Goal: Information Seeking & Learning: Learn about a topic

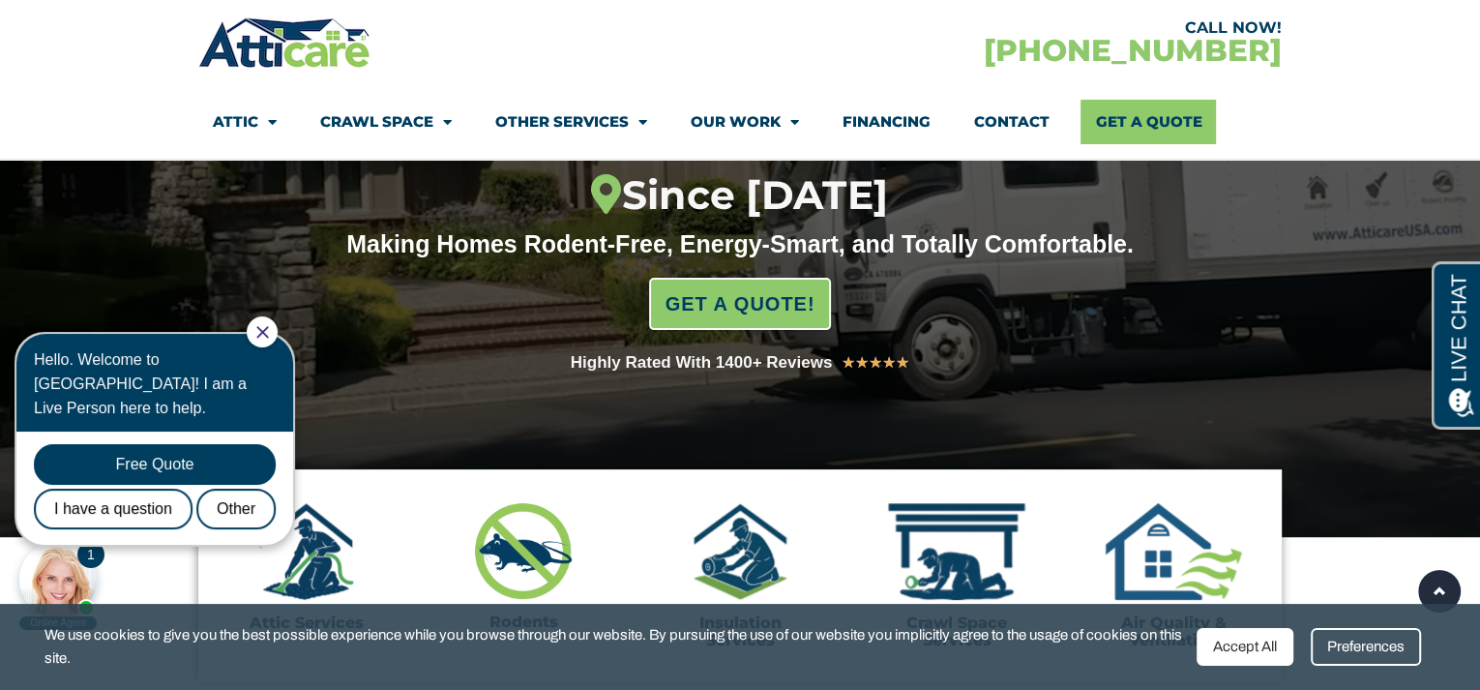
scroll to position [387, 0]
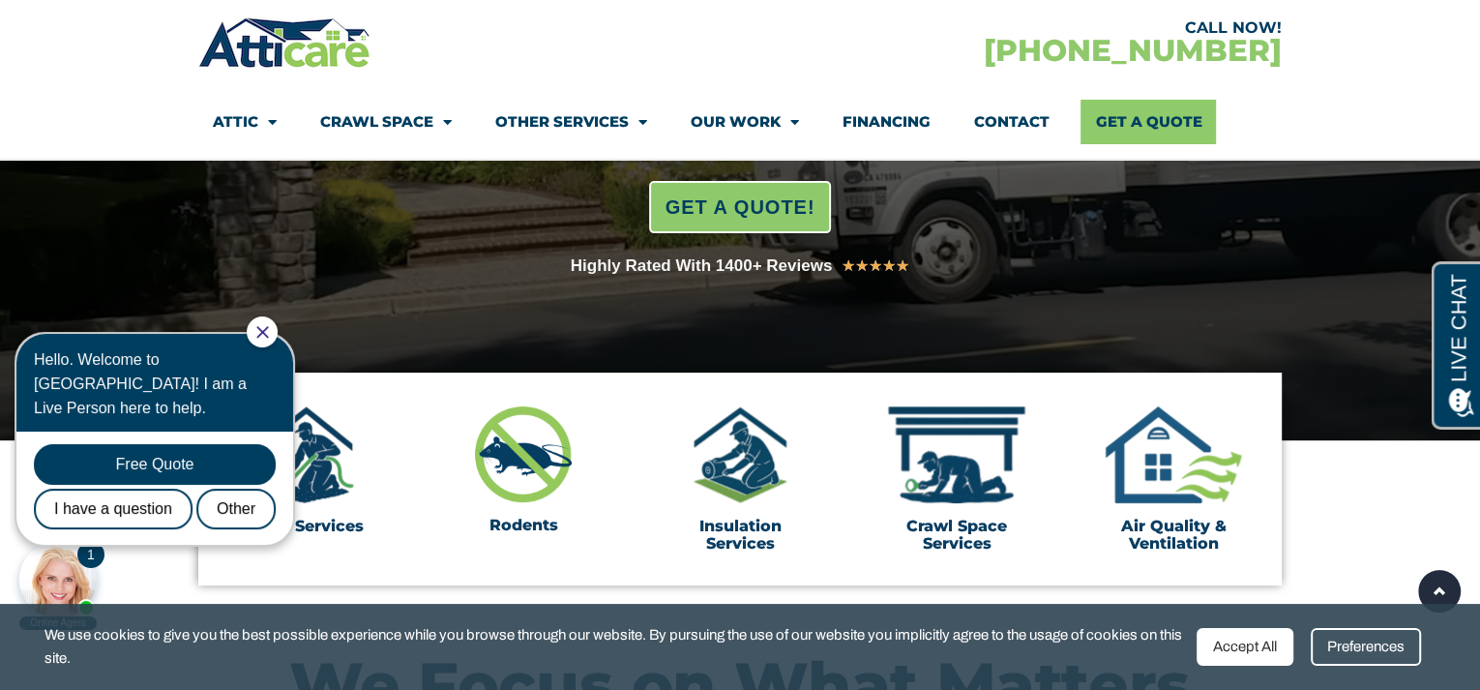
click at [268, 329] on icon "Close Chat" at bounding box center [262, 332] width 12 height 12
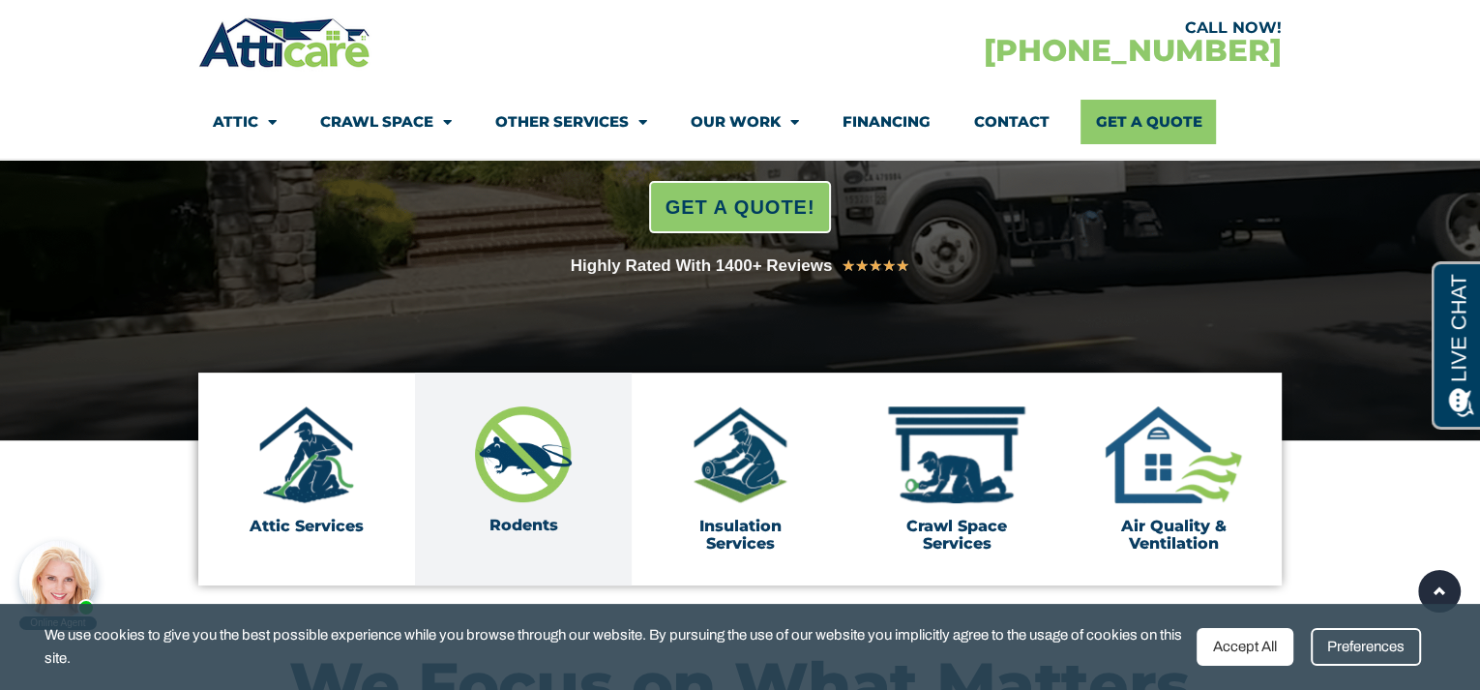
click at [522, 517] on link "Rodents" at bounding box center [524, 525] width 69 height 18
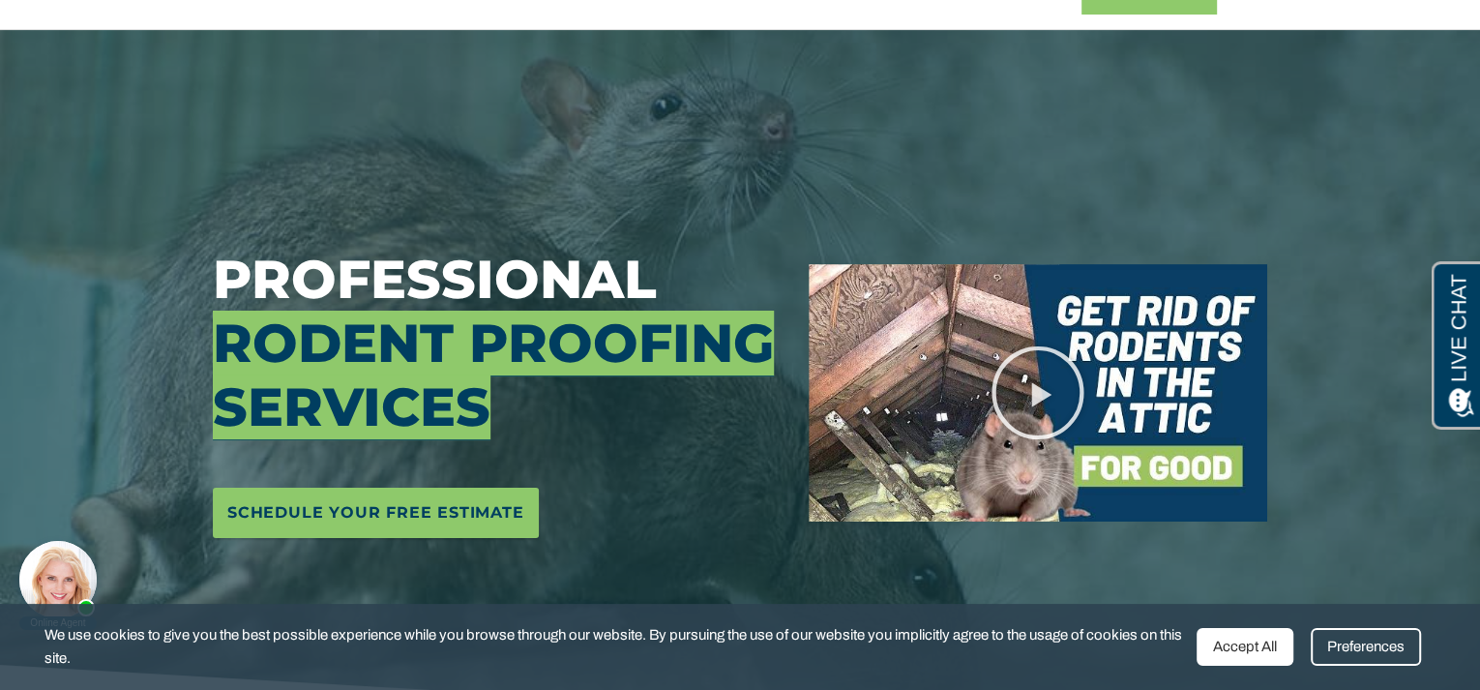
scroll to position [290, 0]
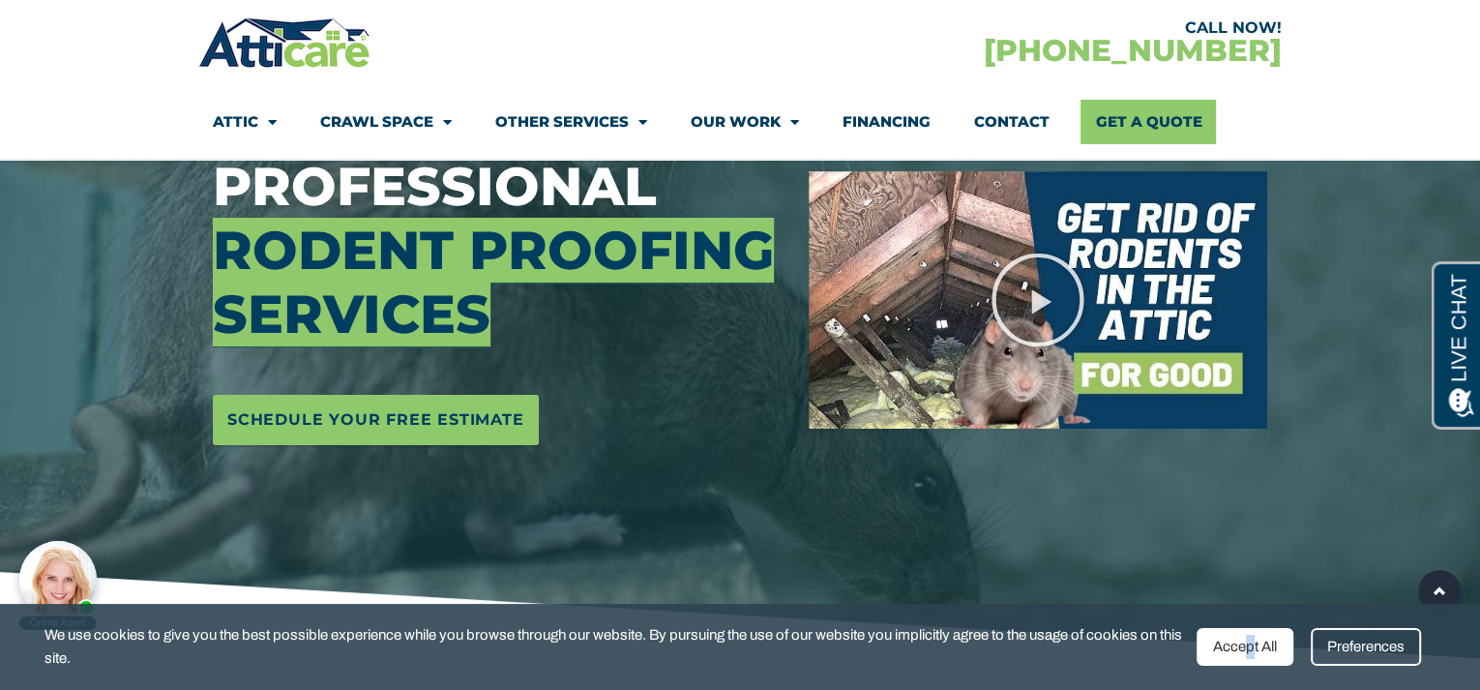
click at [1250, 645] on div "Accept All" at bounding box center [1245, 647] width 97 height 38
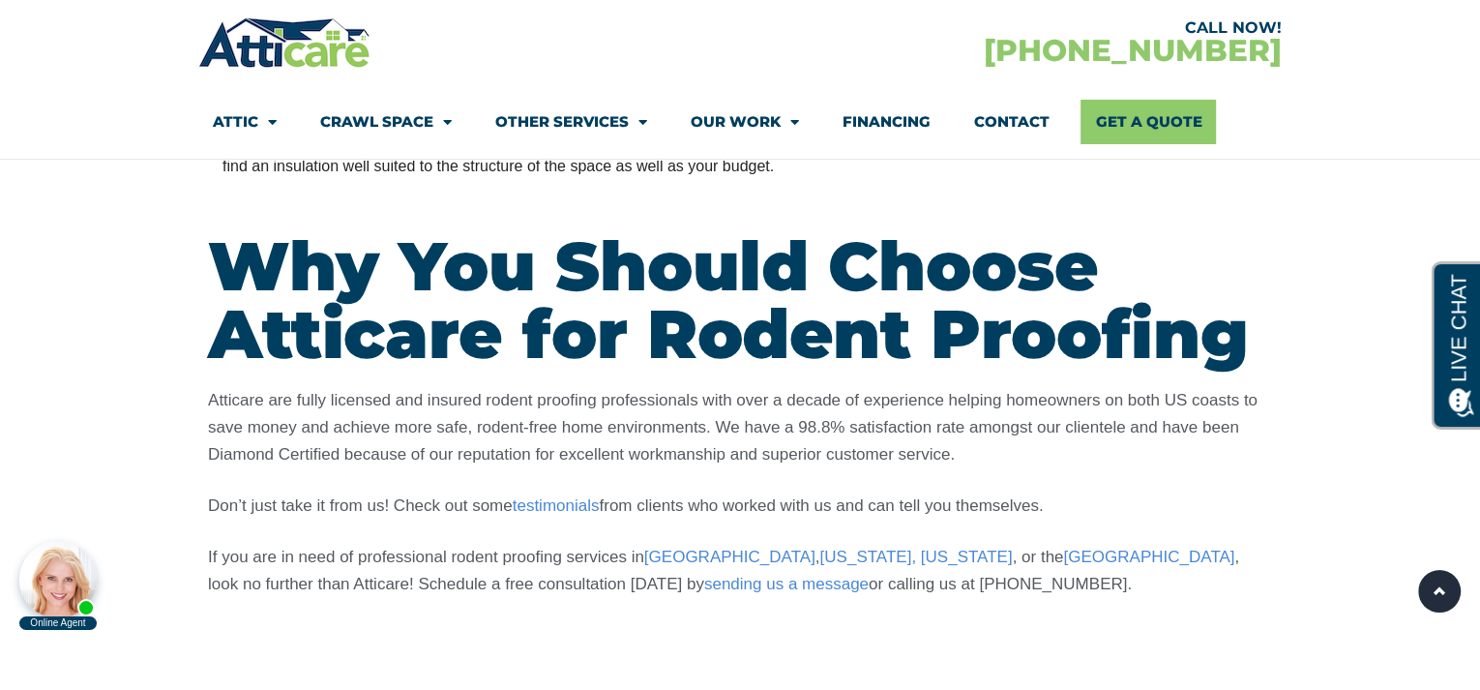
scroll to position [5128, 0]
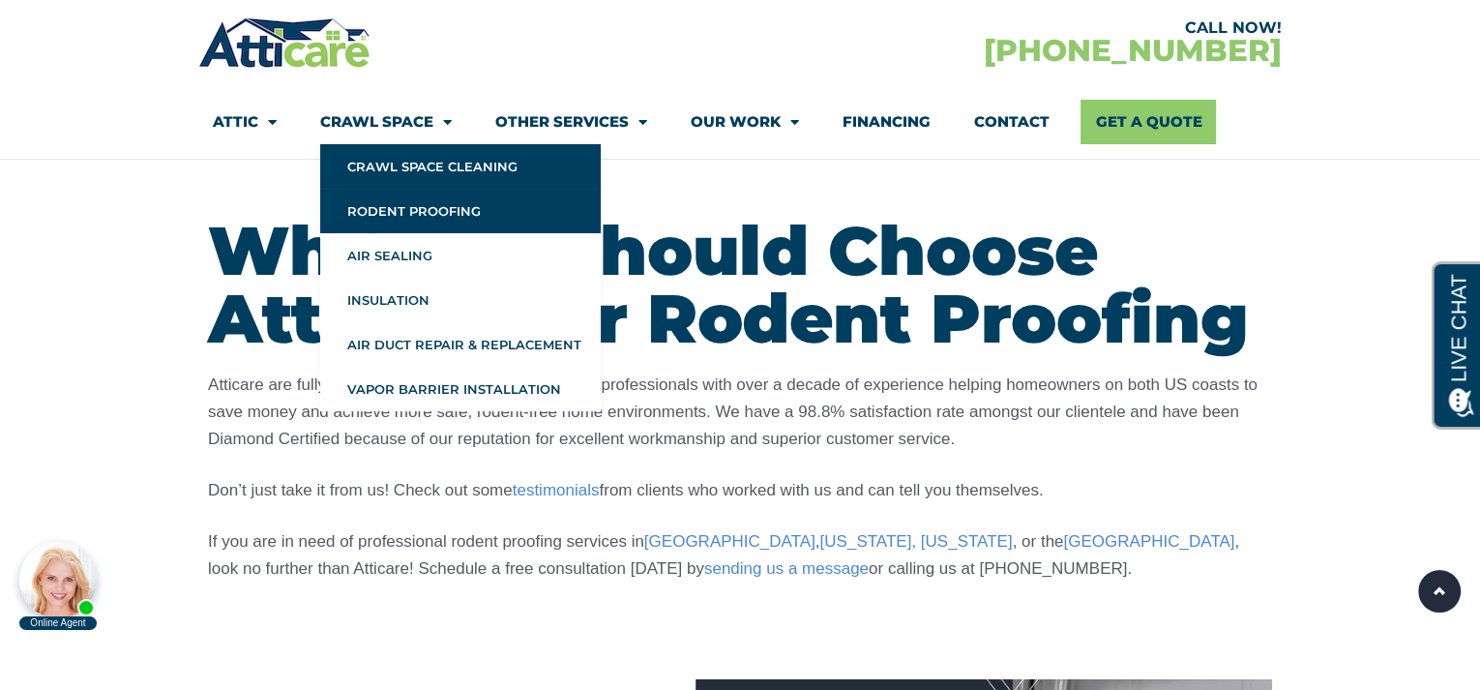
click at [419, 162] on link "Crawl Space Cleaning" at bounding box center [460, 166] width 281 height 45
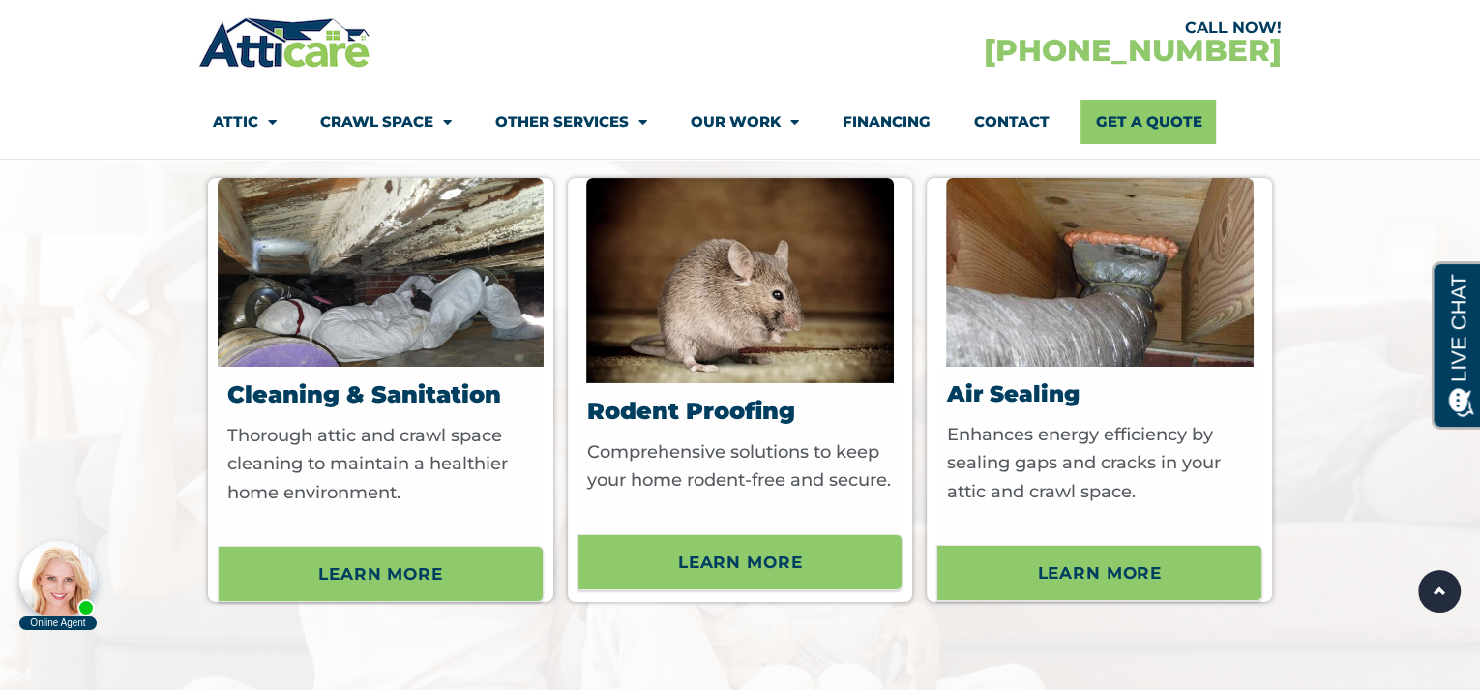
scroll to position [5515, 0]
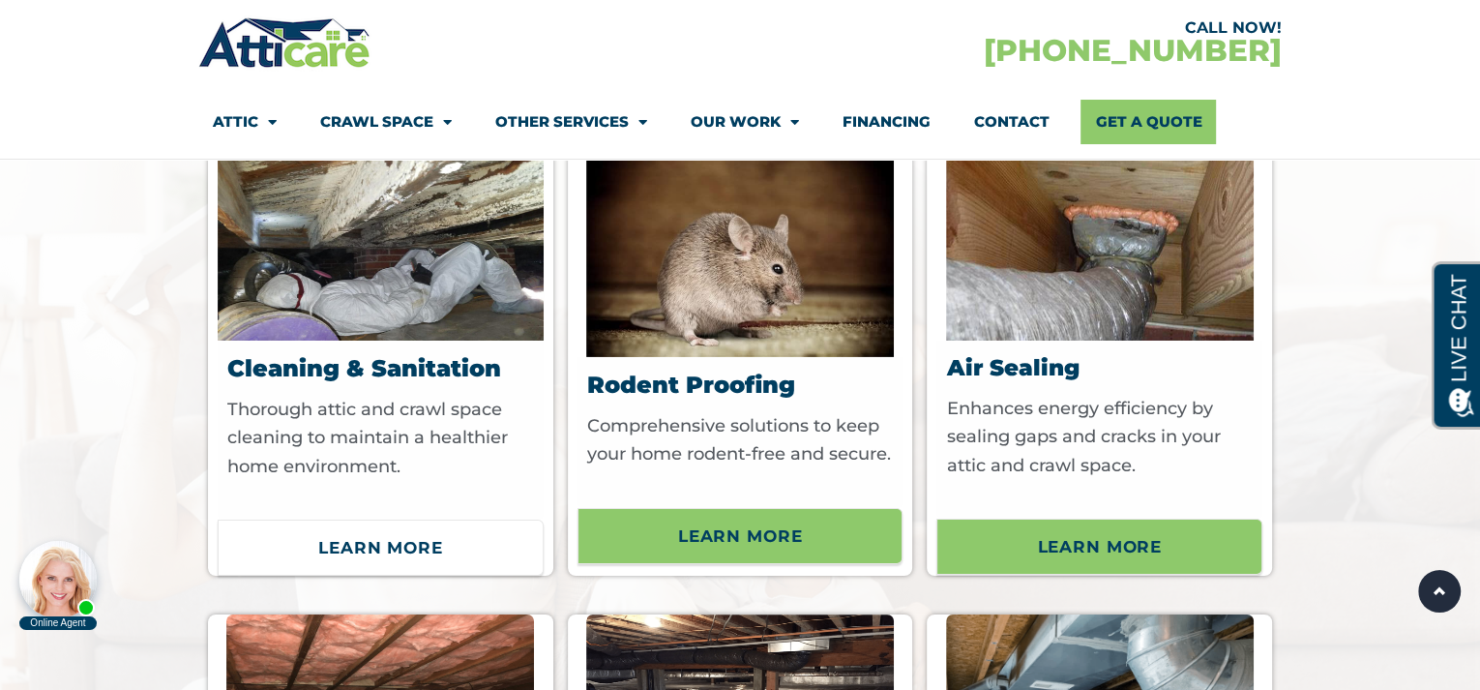
click at [413, 564] on span "Learn More" at bounding box center [380, 547] width 125 height 33
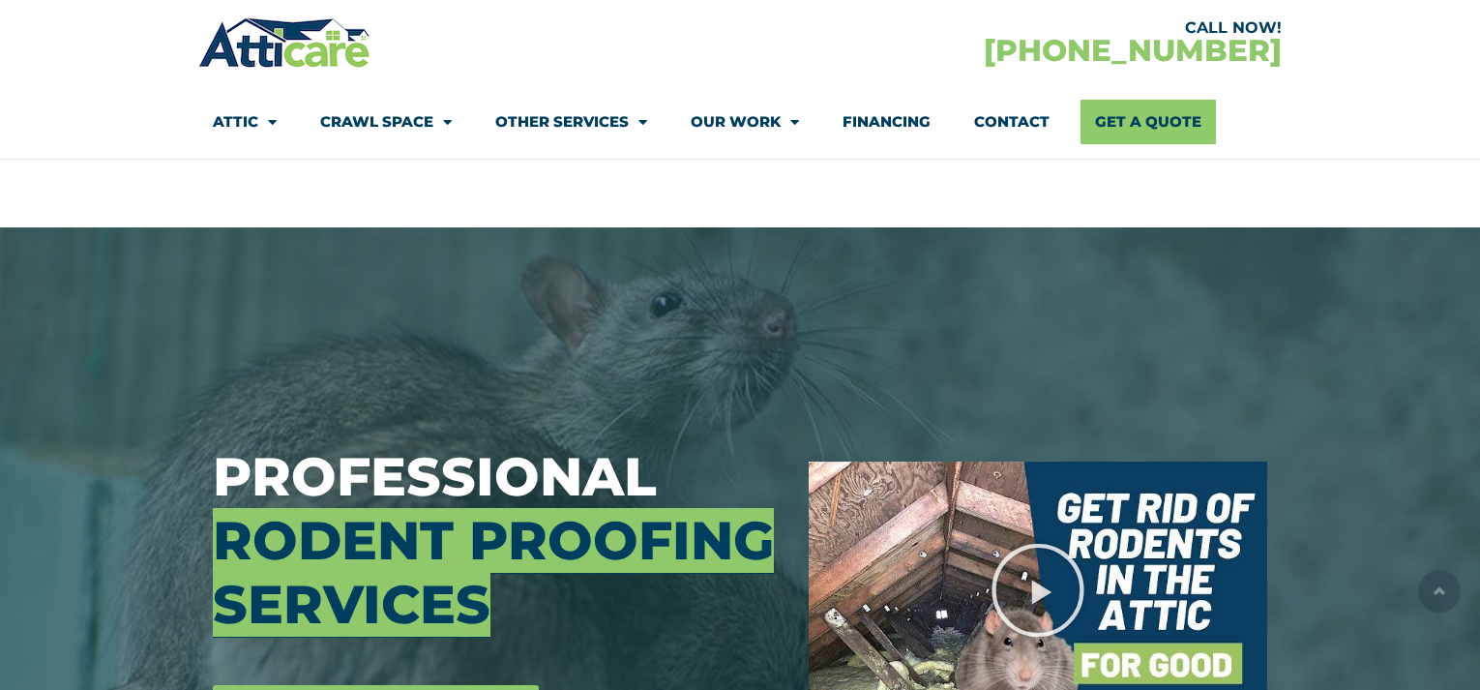
scroll to position [4037, 0]
